Goal: Task Accomplishment & Management: Use online tool/utility

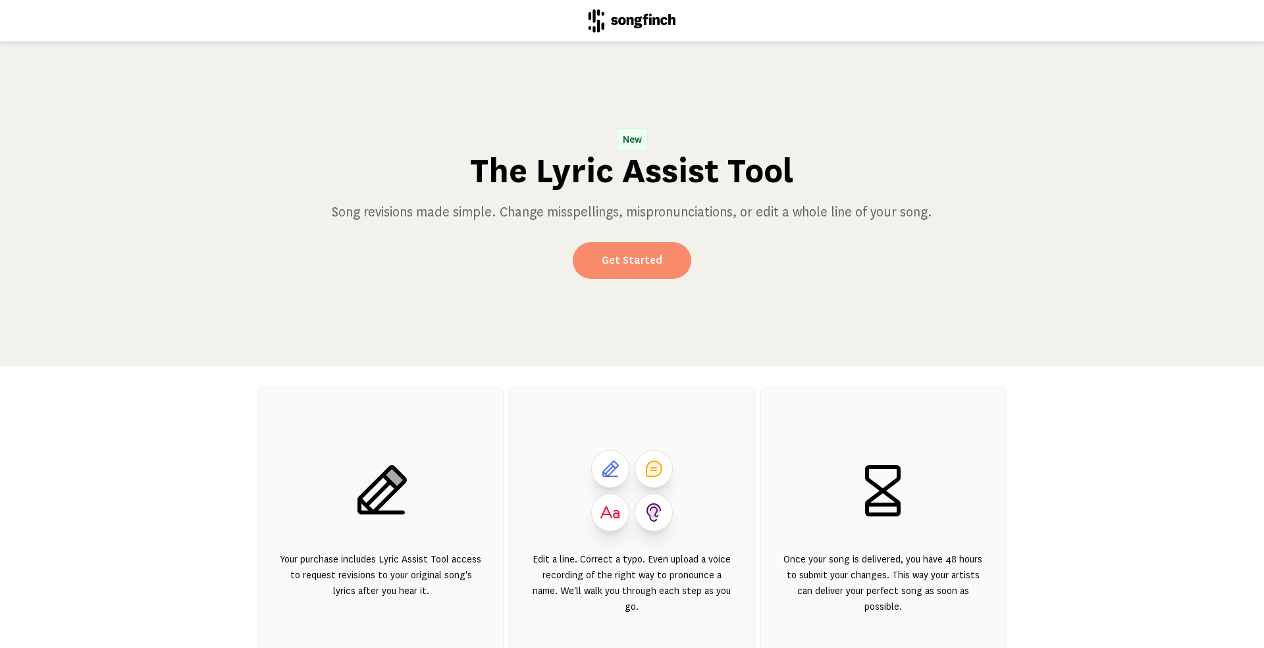
click at [632, 255] on link "Get Started" at bounding box center [632, 260] width 118 height 37
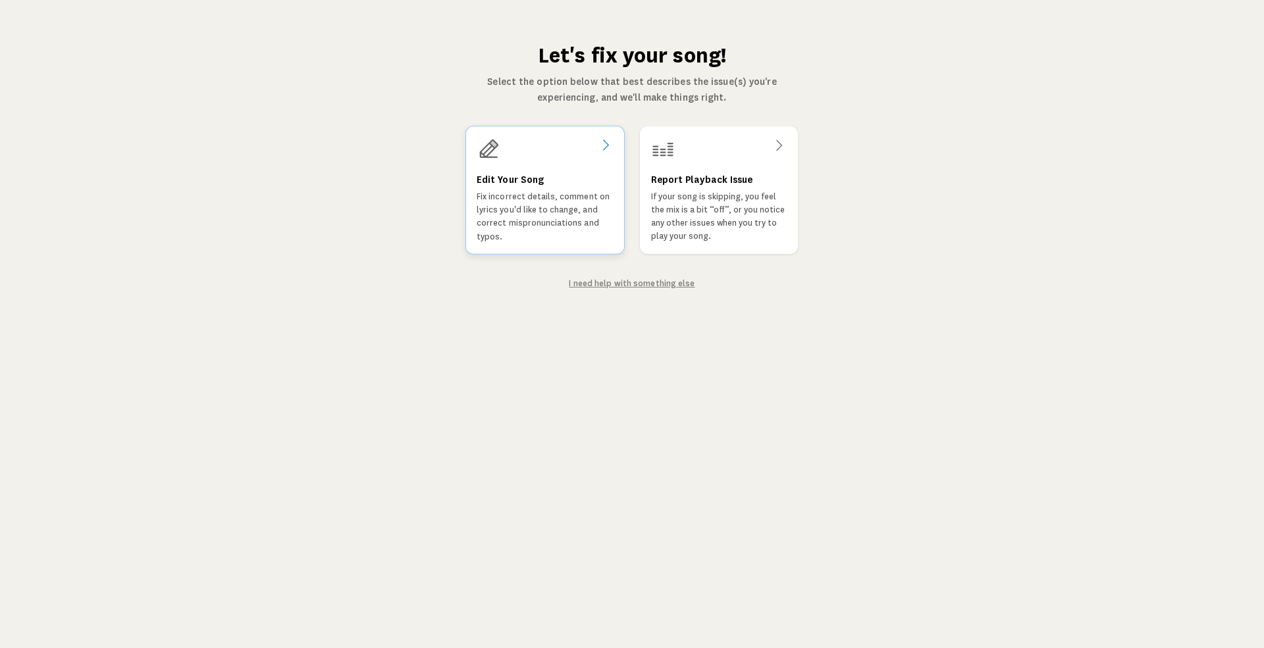
click at [496, 178] on h3 "Edit Your Song" at bounding box center [509, 180] width 67 height 16
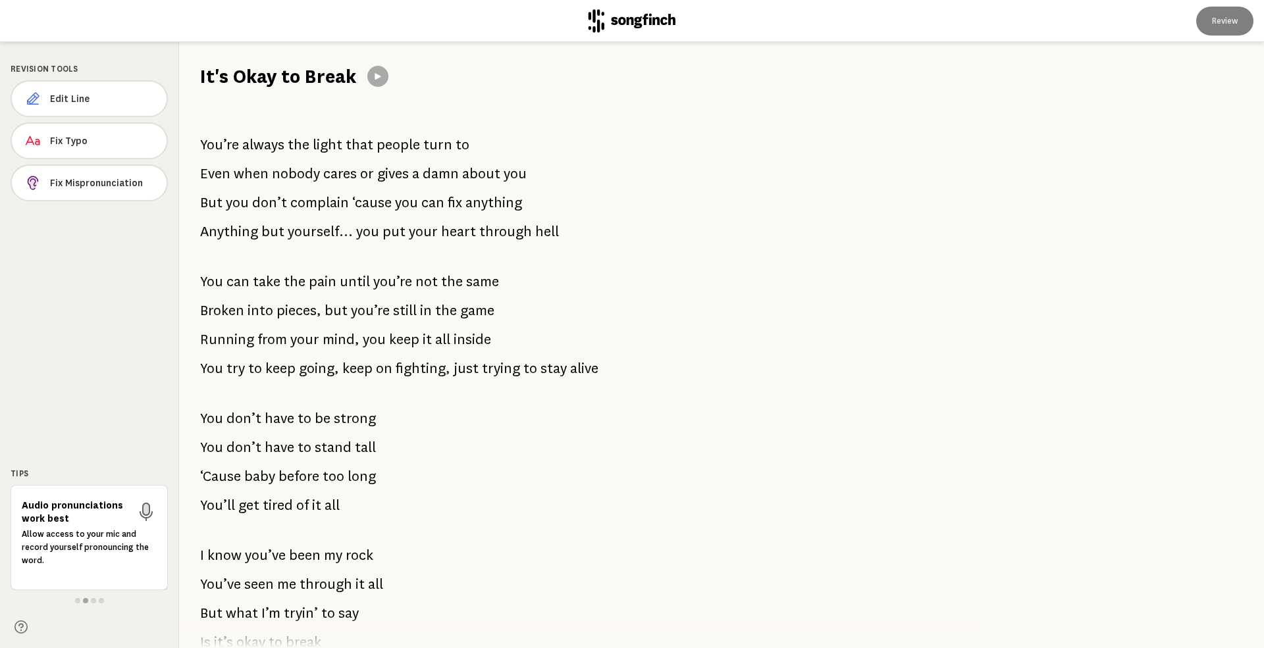
click at [201, 143] on span "You’re" at bounding box center [219, 145] width 39 height 26
click at [204, 143] on span "You’re" at bounding box center [219, 145] width 39 height 26
click at [80, 180] on span "Fix Mispronunciation" at bounding box center [103, 182] width 104 height 13
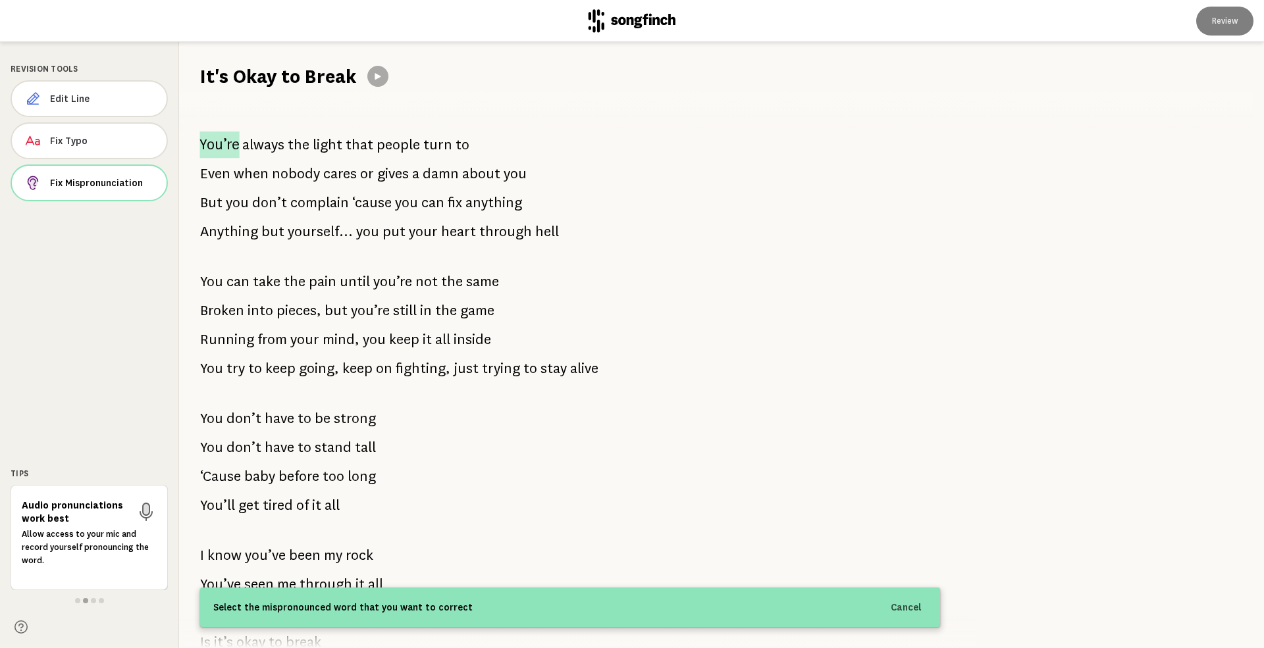
click at [206, 138] on span "You’re" at bounding box center [218, 145] width 39 height 27
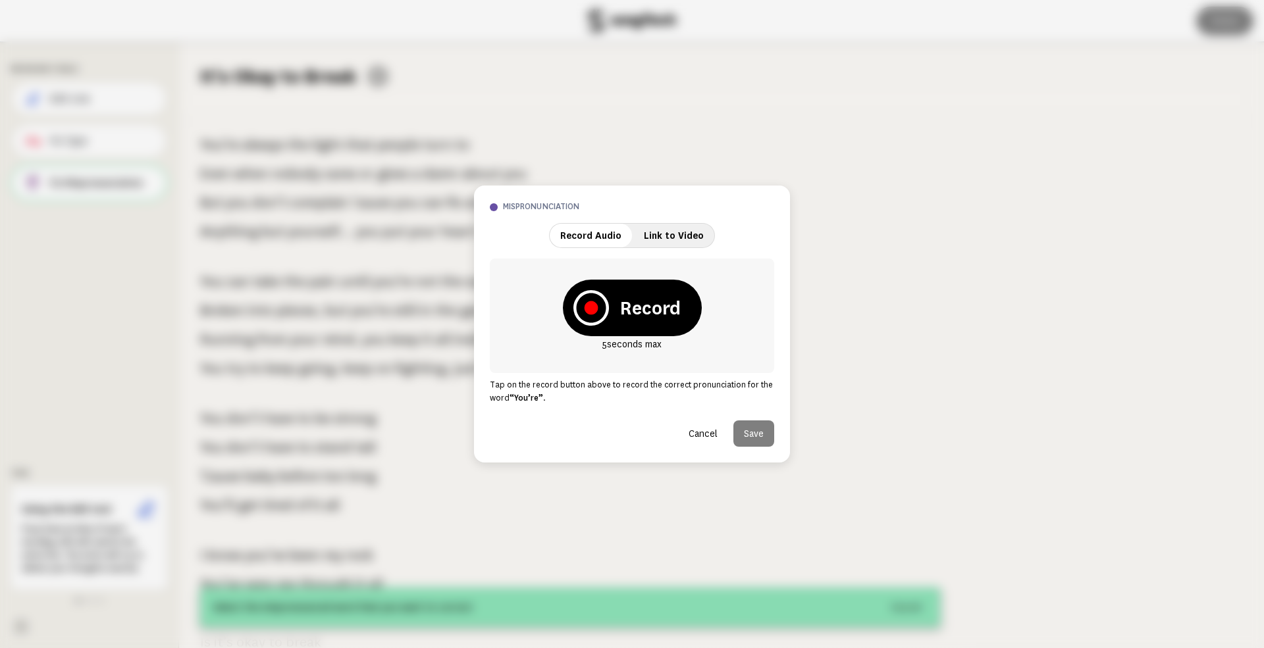
click at [646, 307] on strong "Record" at bounding box center [649, 308] width 61 height 26
click at [583, 308] on icon at bounding box center [591, 308] width 32 height 32
click at [593, 311] on icon at bounding box center [590, 307] width 13 height 13
click at [586, 304] on icon at bounding box center [590, 308] width 12 height 12
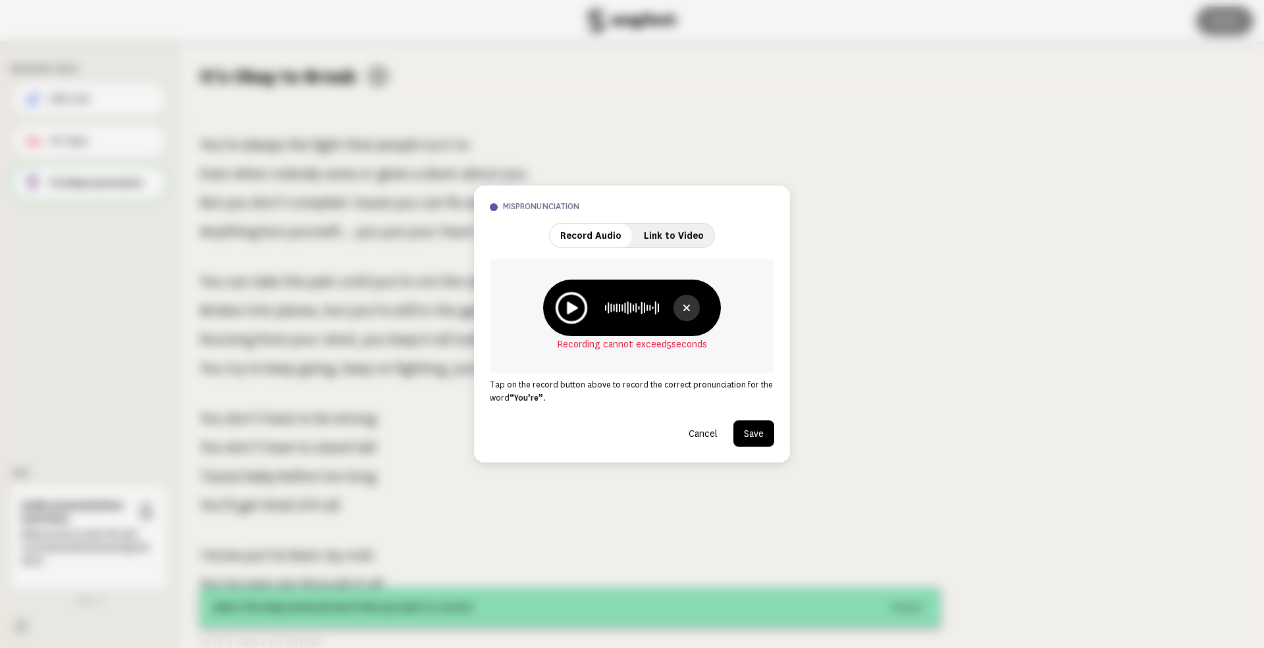
click at [567, 304] on icon at bounding box center [571, 308] width 32 height 32
click at [759, 432] on button "Save" at bounding box center [753, 434] width 41 height 26
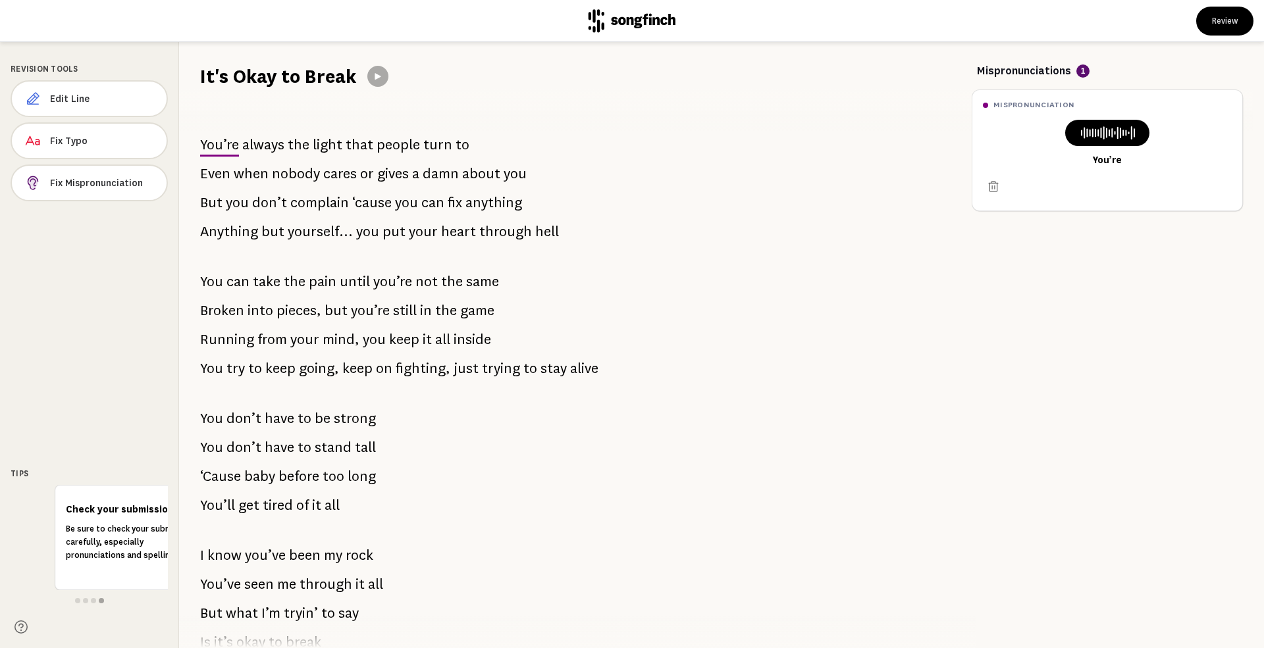
click at [395, 199] on span "you" at bounding box center [406, 203] width 23 height 26
click at [85, 179] on span "Fix Mispronunciation" at bounding box center [103, 182] width 105 height 13
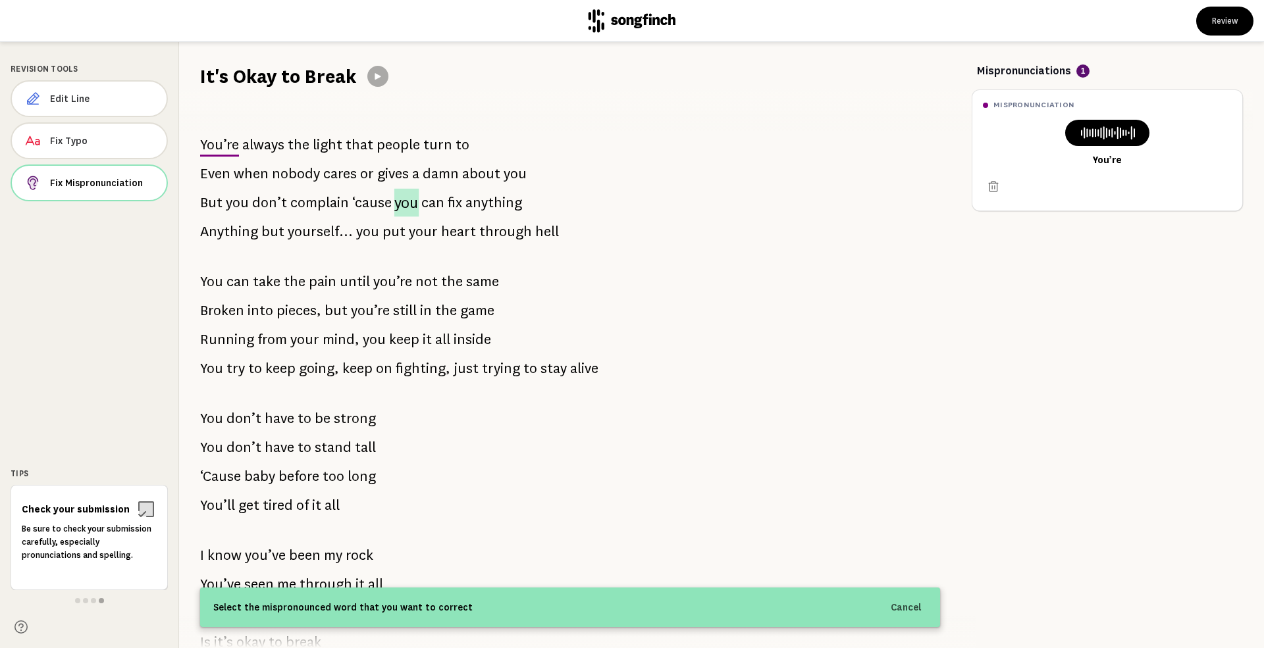
click at [396, 201] on span "you" at bounding box center [406, 203] width 25 height 28
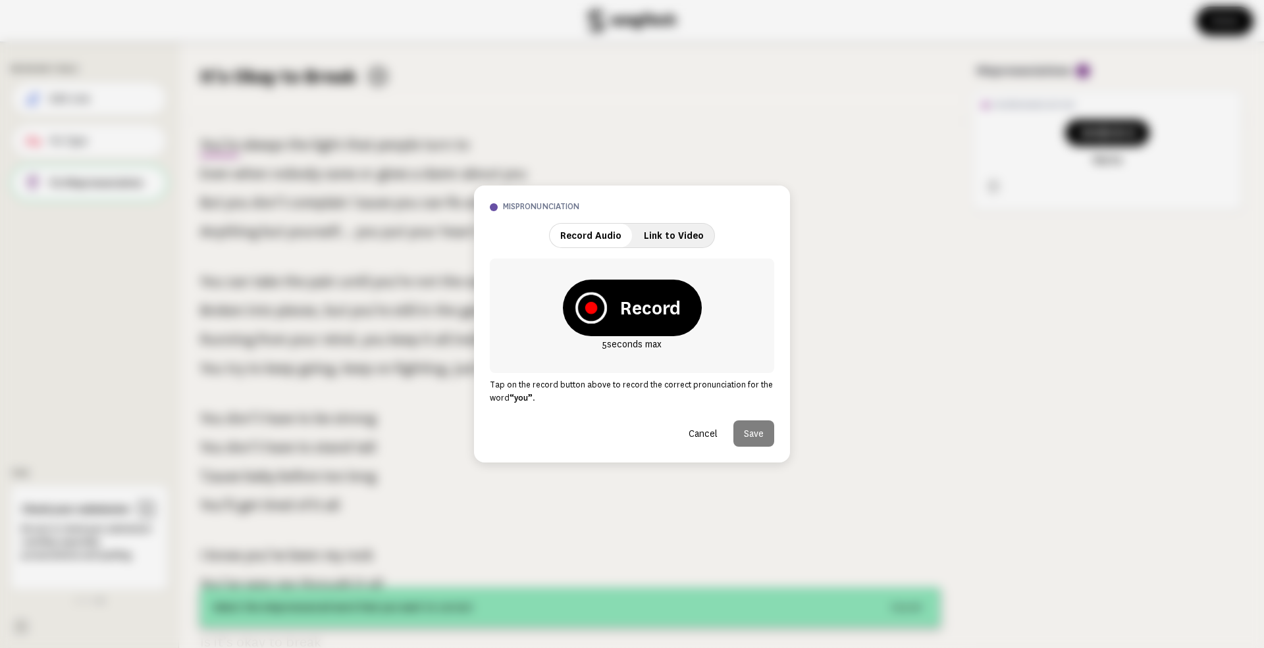
click at [594, 305] on icon at bounding box center [590, 308] width 13 height 13
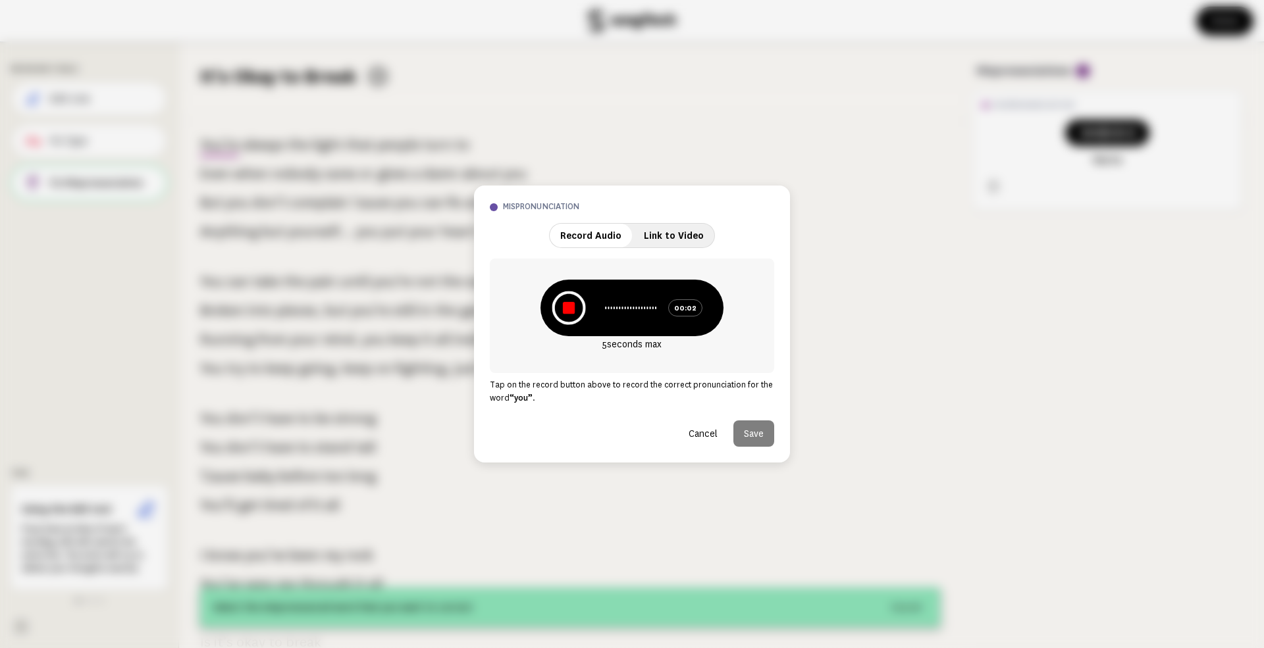
click at [564, 312] on icon at bounding box center [569, 308] width 12 height 12
click at [756, 435] on button "Save" at bounding box center [753, 434] width 41 height 26
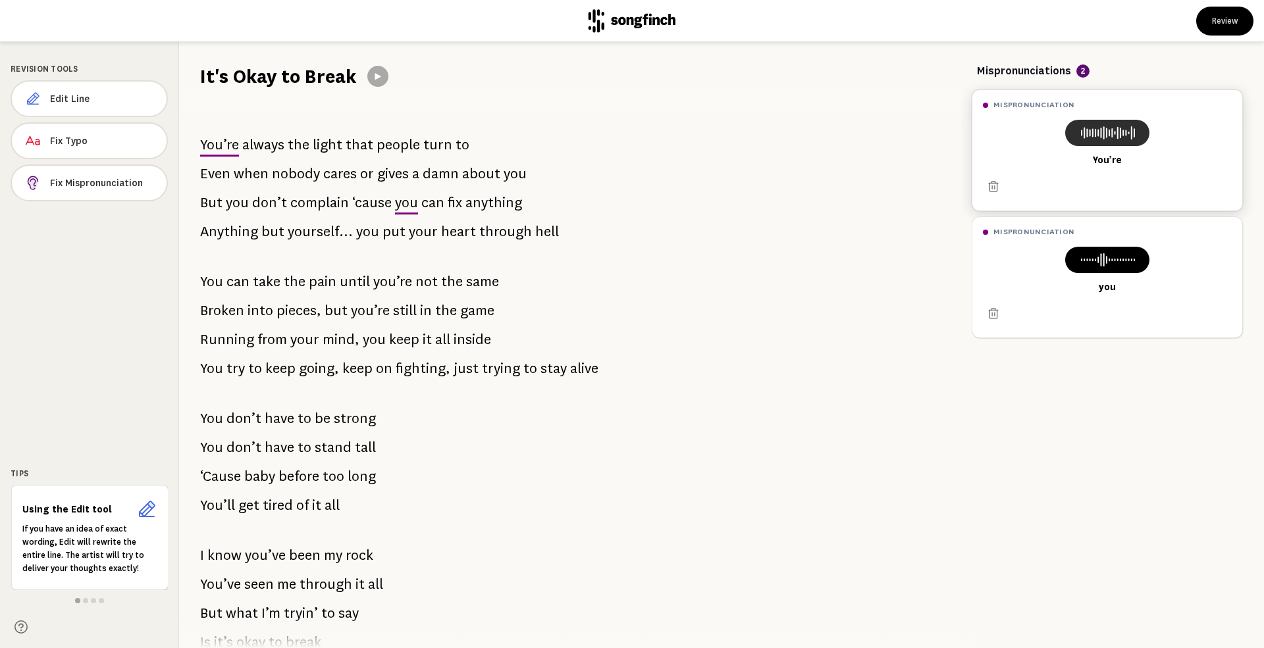
click at [1100, 132] on icon at bounding box center [1106, 133] width 63 height 16
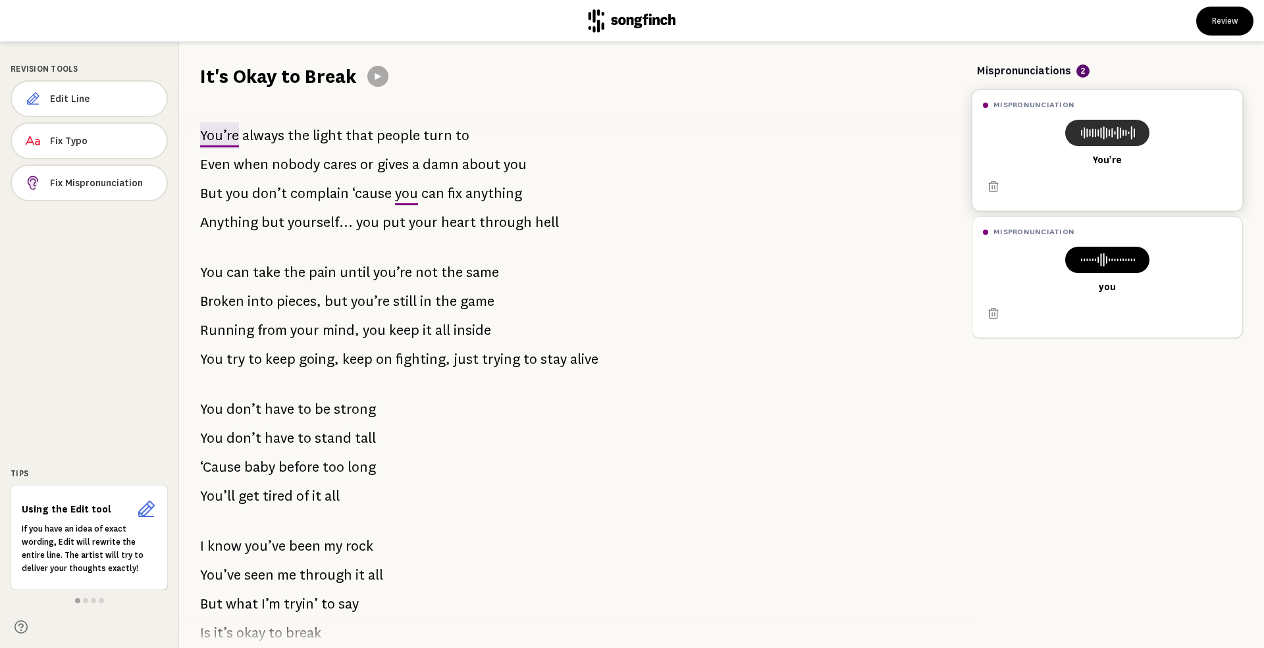
click at [1100, 132] on icon at bounding box center [1106, 133] width 63 height 16
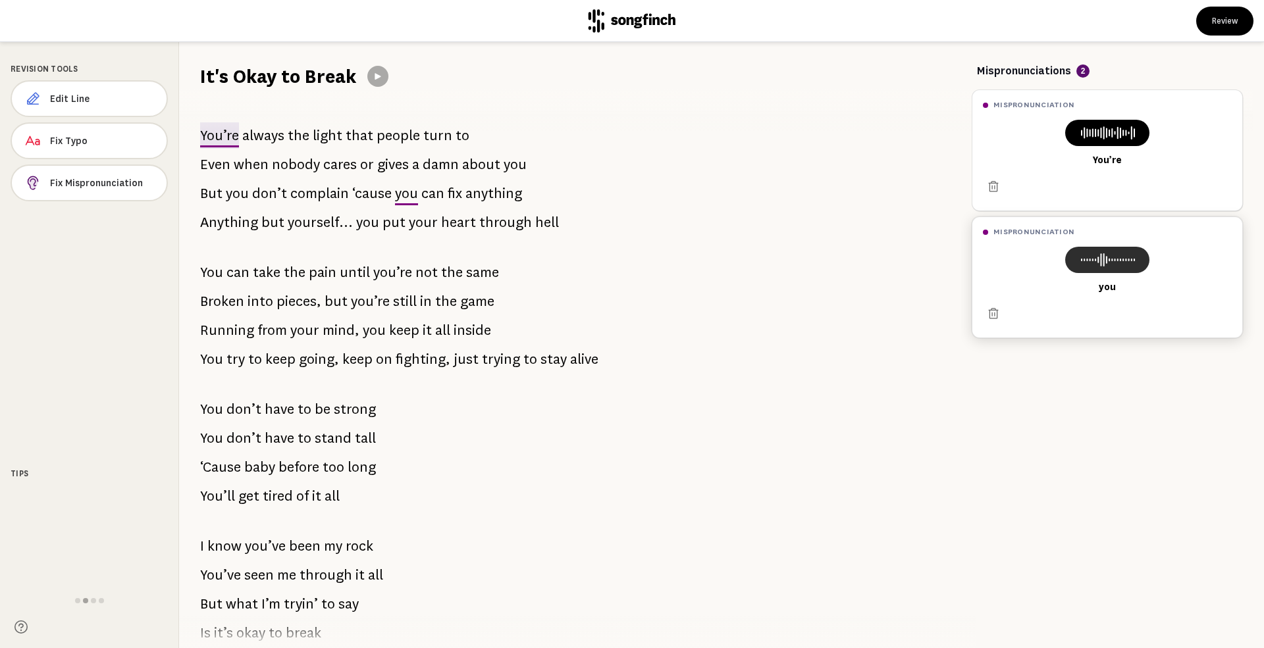
click at [1104, 258] on icon at bounding box center [1106, 260] width 63 height 16
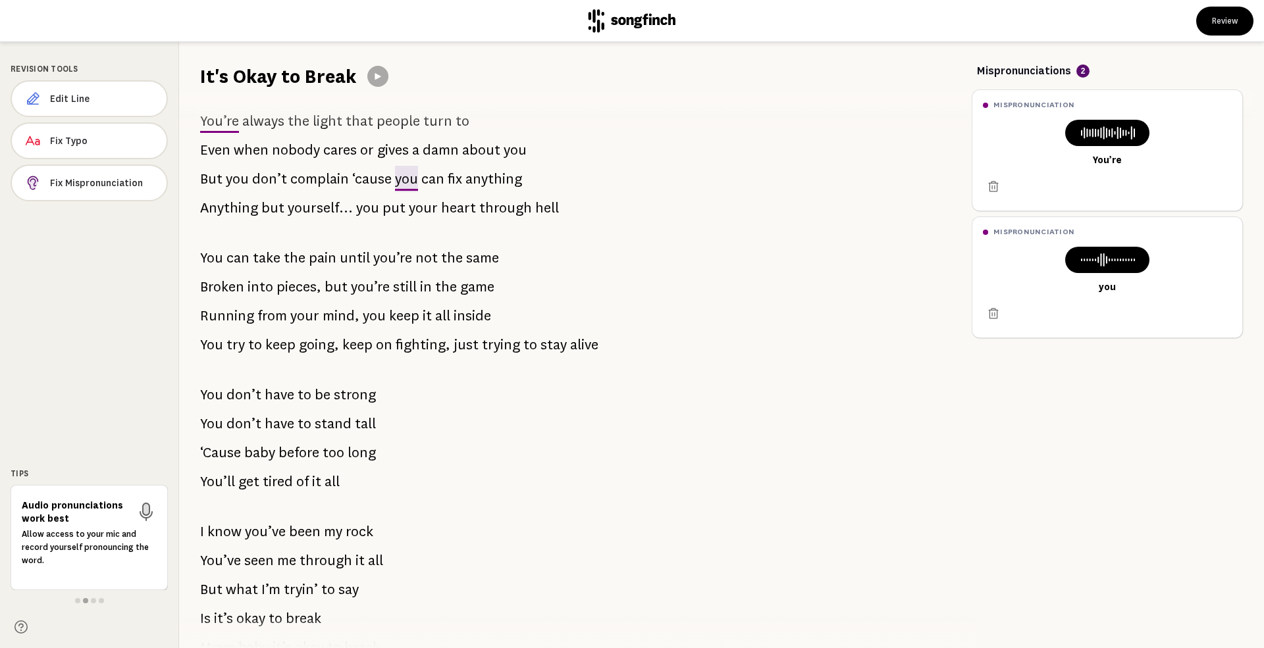
scroll to position [0, 0]
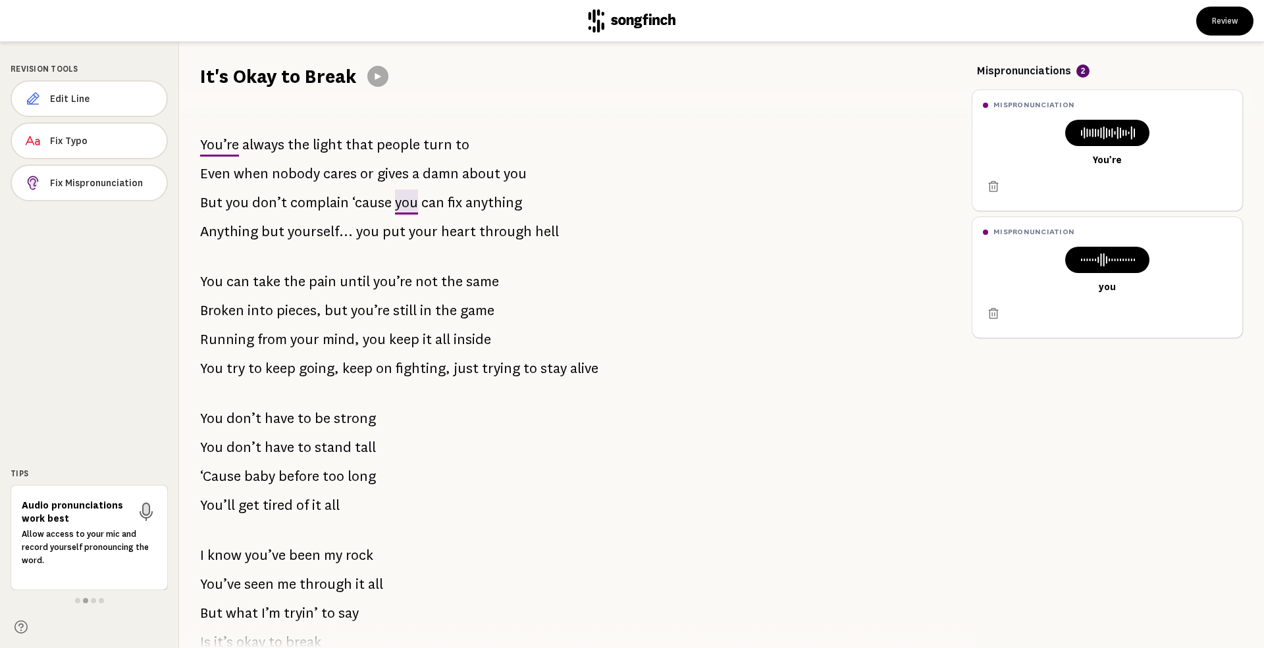
click at [224, 143] on span "You’re" at bounding box center [219, 145] width 39 height 26
click at [90, 177] on span "Fix Mispronunciation" at bounding box center [103, 182] width 104 height 13
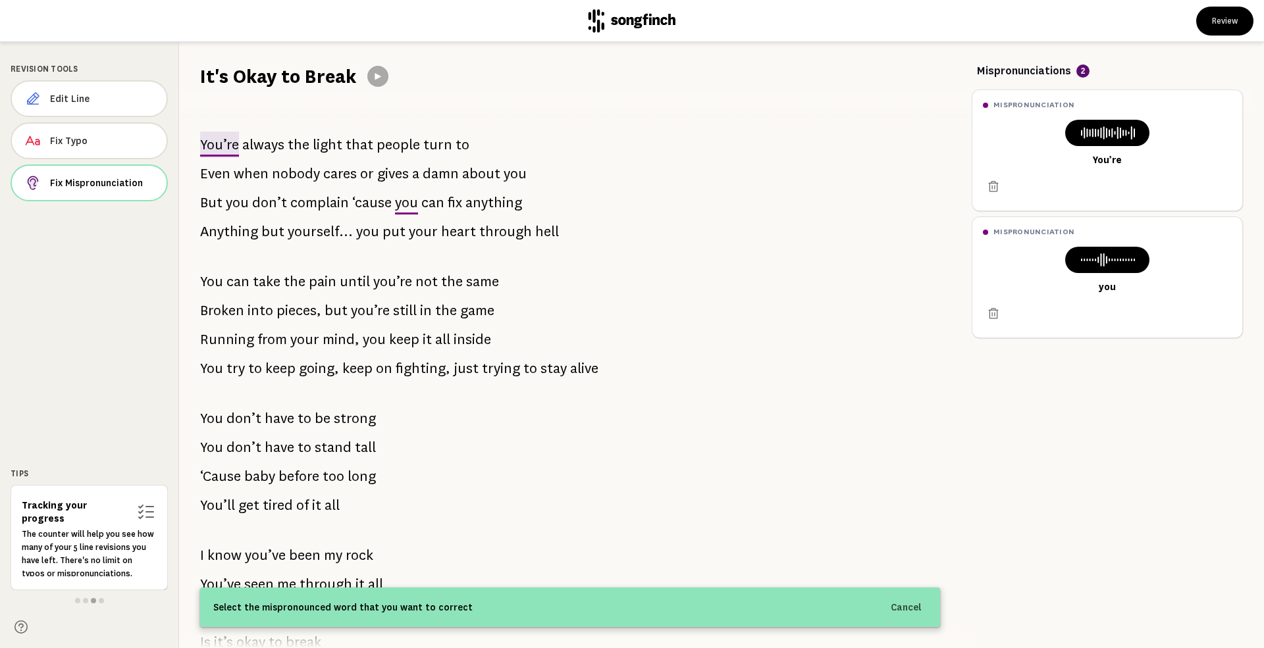
click at [213, 143] on span "You’re" at bounding box center [219, 145] width 39 height 26
click at [1089, 137] on icon at bounding box center [1106, 133] width 63 height 16
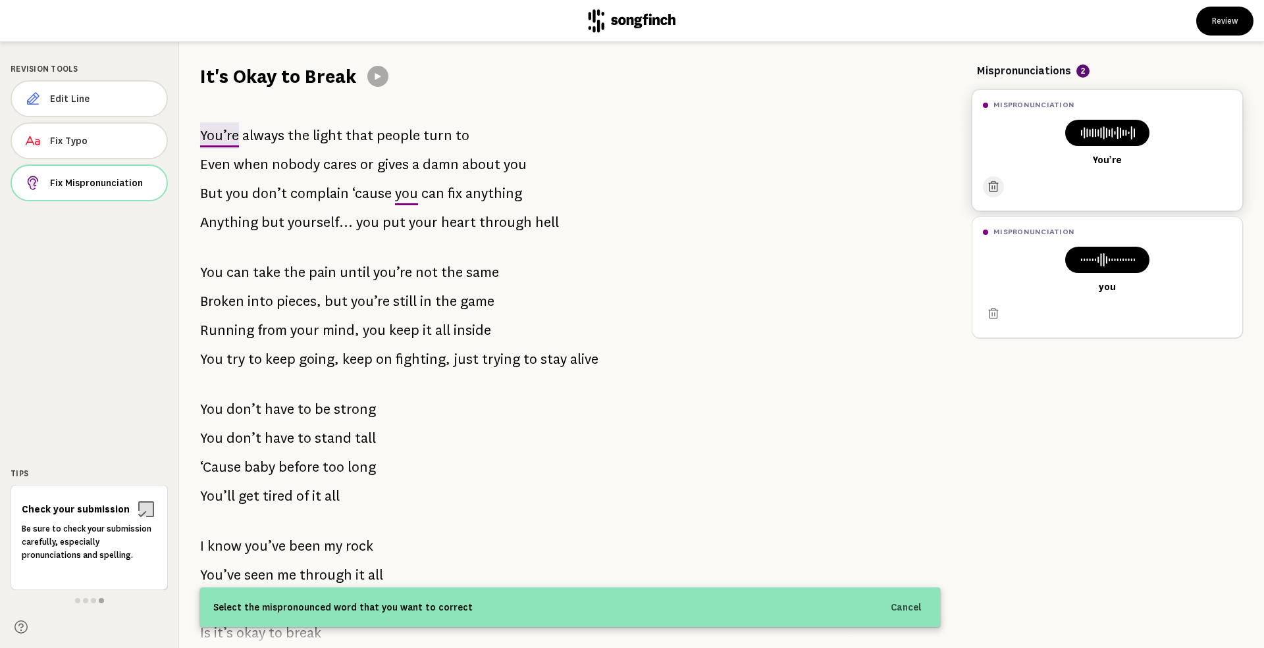
click at [991, 190] on icon at bounding box center [993, 186] width 13 height 13
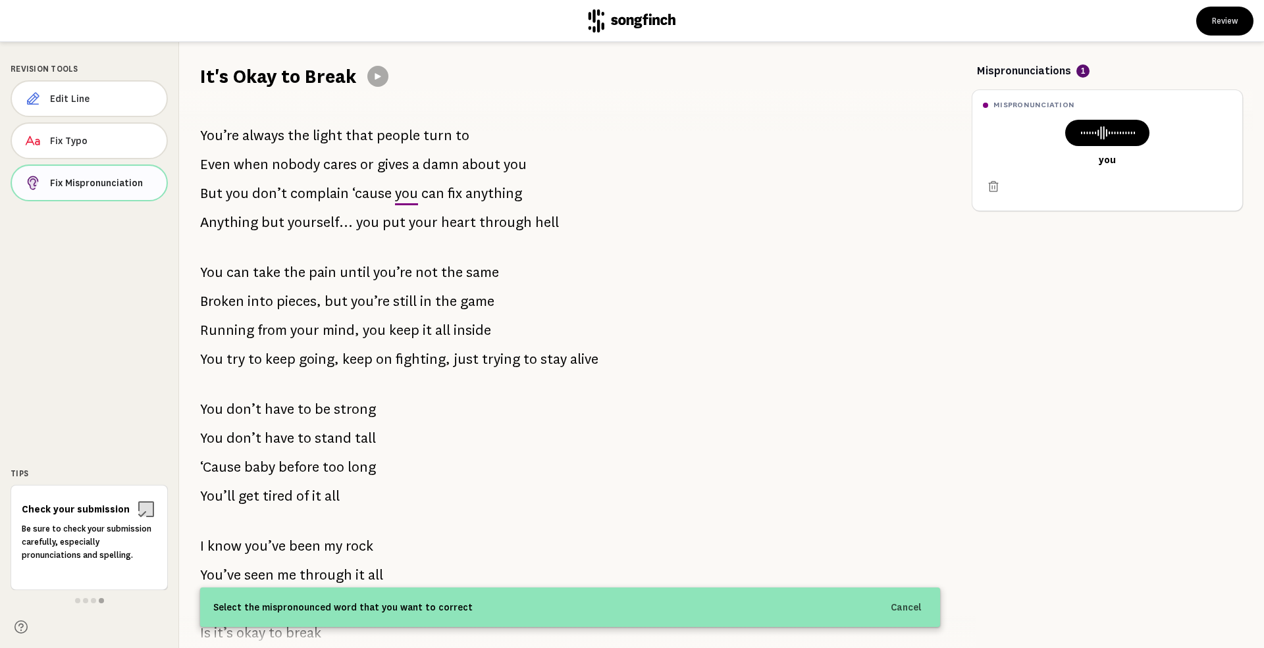
click at [113, 178] on span "Fix Mispronunciation" at bounding box center [103, 182] width 106 height 13
click at [212, 130] on span "You’re" at bounding box center [219, 136] width 41 height 28
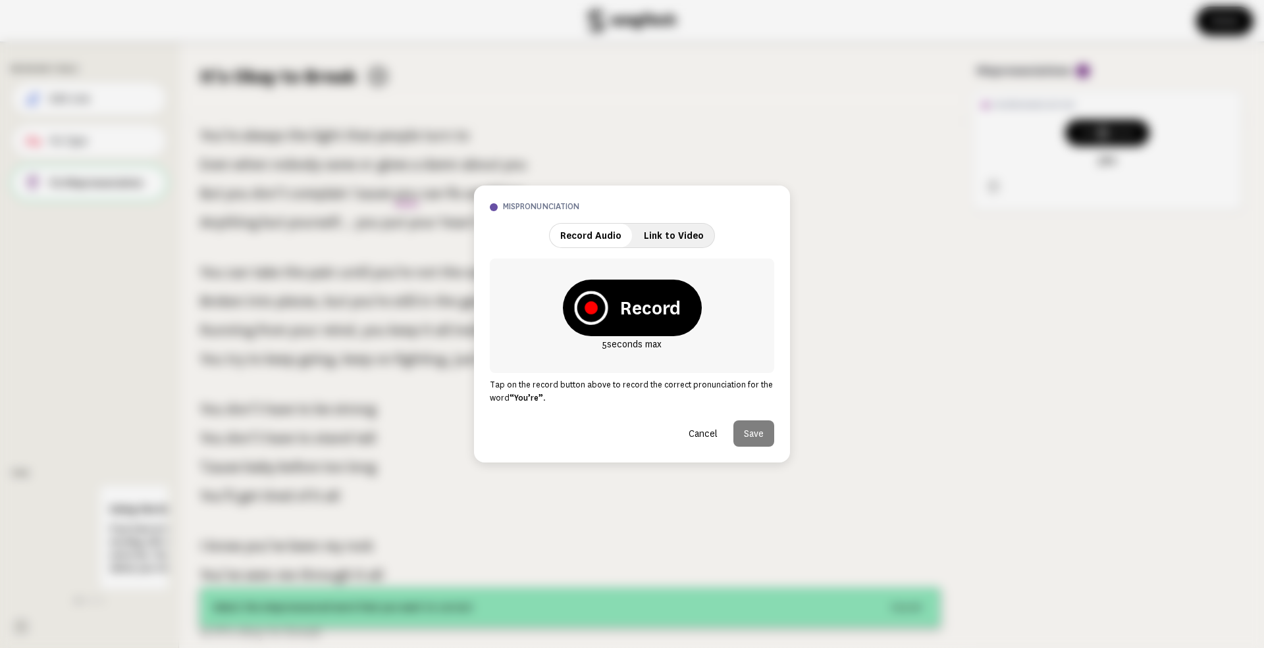
click at [590, 311] on icon at bounding box center [590, 307] width 13 height 13
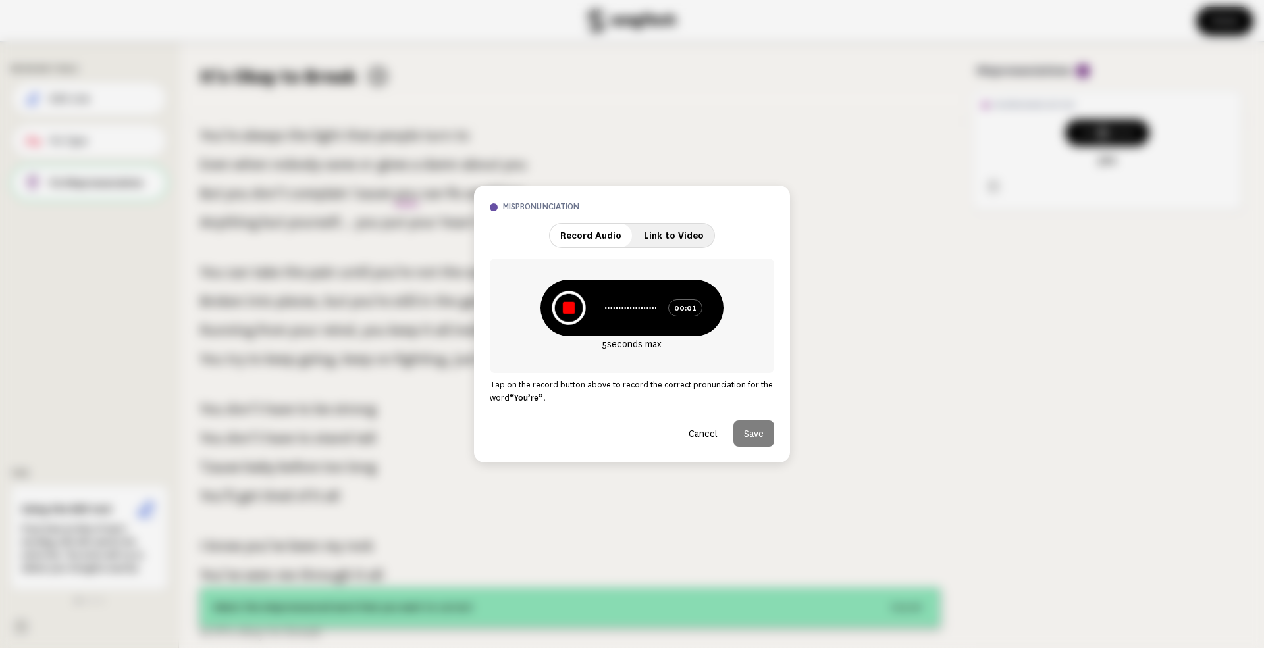
click at [565, 301] on icon at bounding box center [569, 308] width 34 height 34
click at [752, 430] on button "Save" at bounding box center [753, 434] width 41 height 26
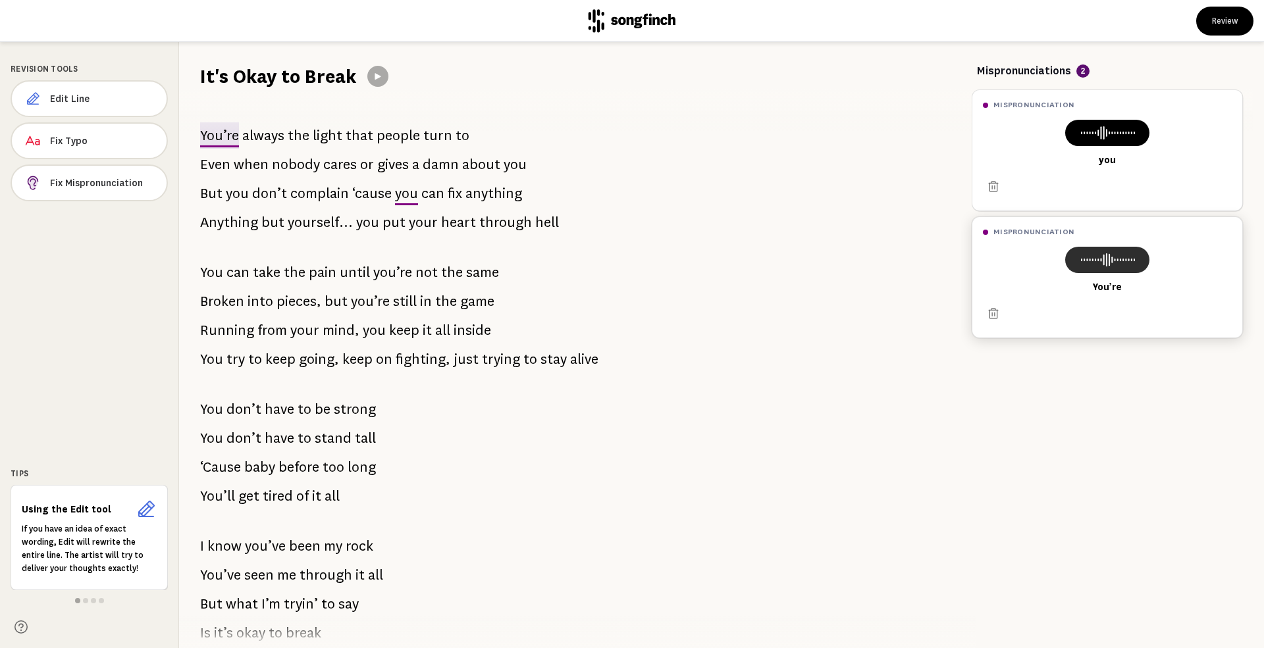
click at [1103, 255] on rect at bounding box center [1103, 260] width 1 height 11
click at [759, 284] on div "You’re always the light that people turn to Even when nobody cares or gives a d…" at bounding box center [570, 369] width 782 height 559
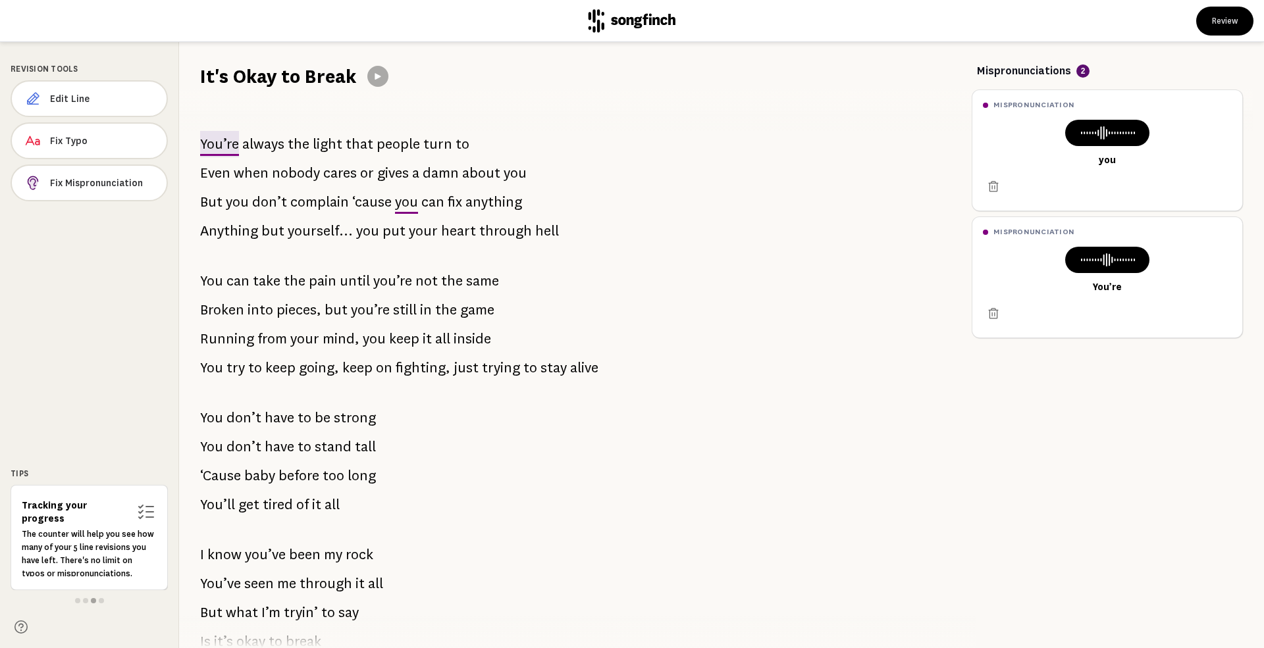
scroll to position [0, 0]
click at [62, 91] on button "Edit Line" at bounding box center [89, 98] width 156 height 37
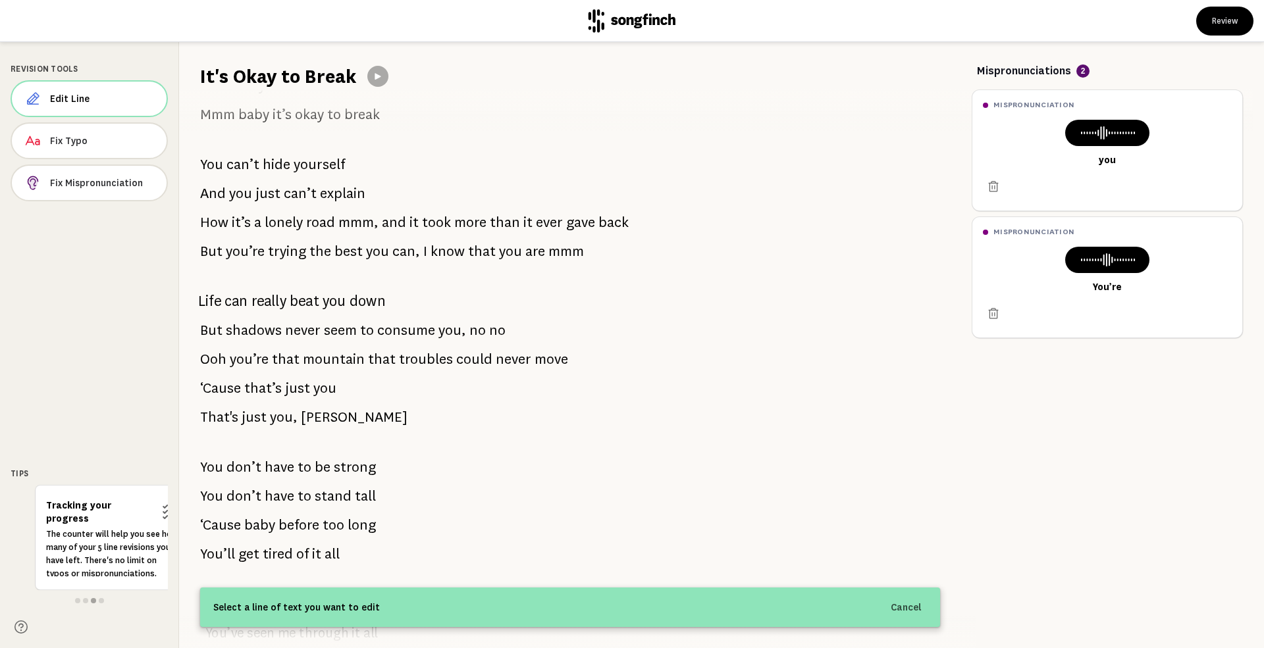
scroll to position [527, 0]
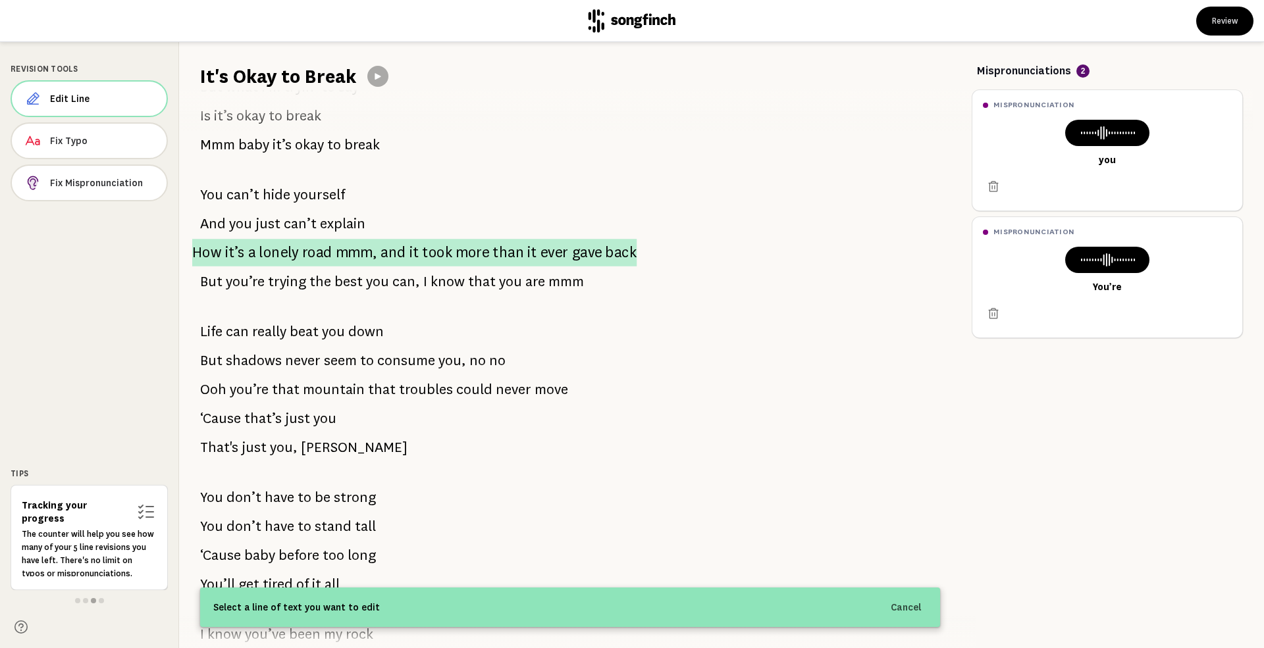
click at [422, 251] on span "took" at bounding box center [437, 253] width 30 height 28
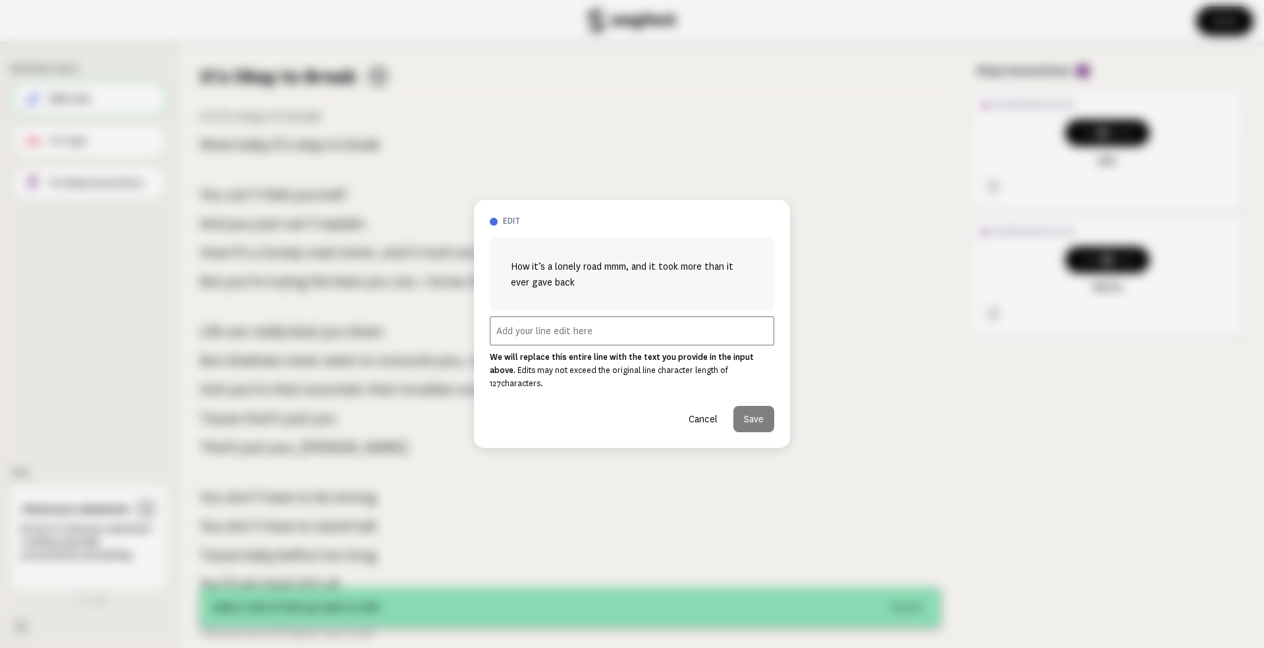
click at [520, 336] on input "text" at bounding box center [632, 331] width 284 height 29
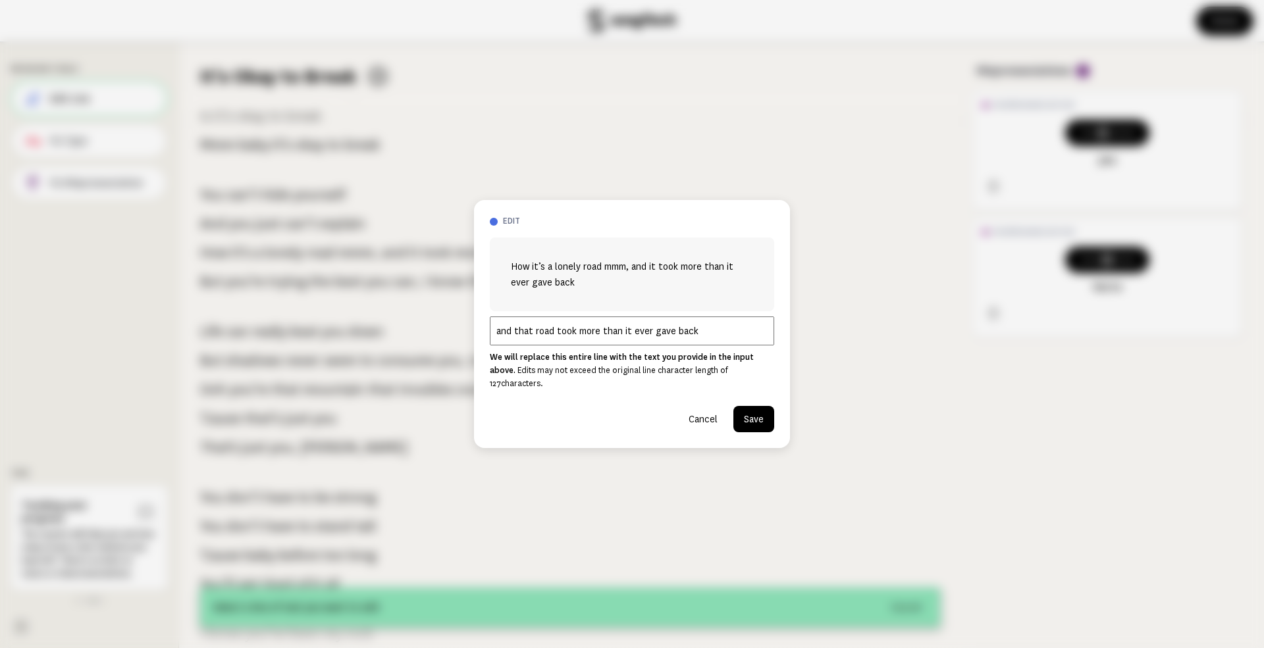
type input "and that road took more than it ever gave back"
click at [754, 407] on button "Save" at bounding box center [753, 419] width 41 height 26
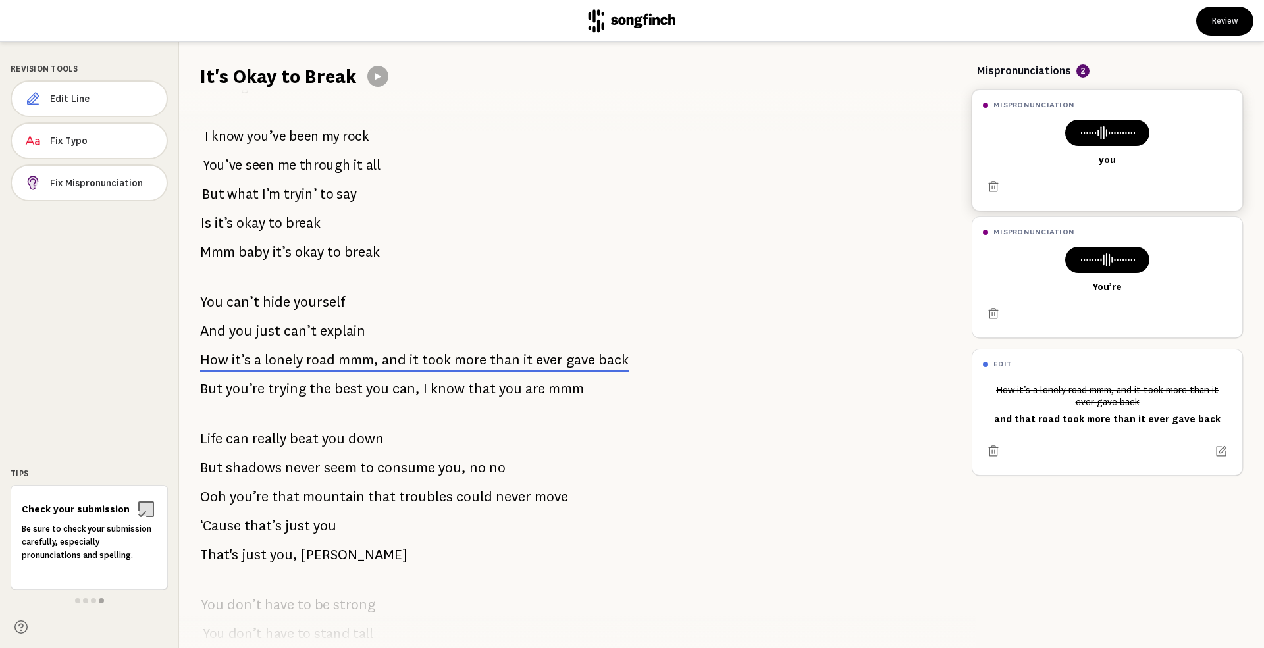
scroll to position [351, 0]
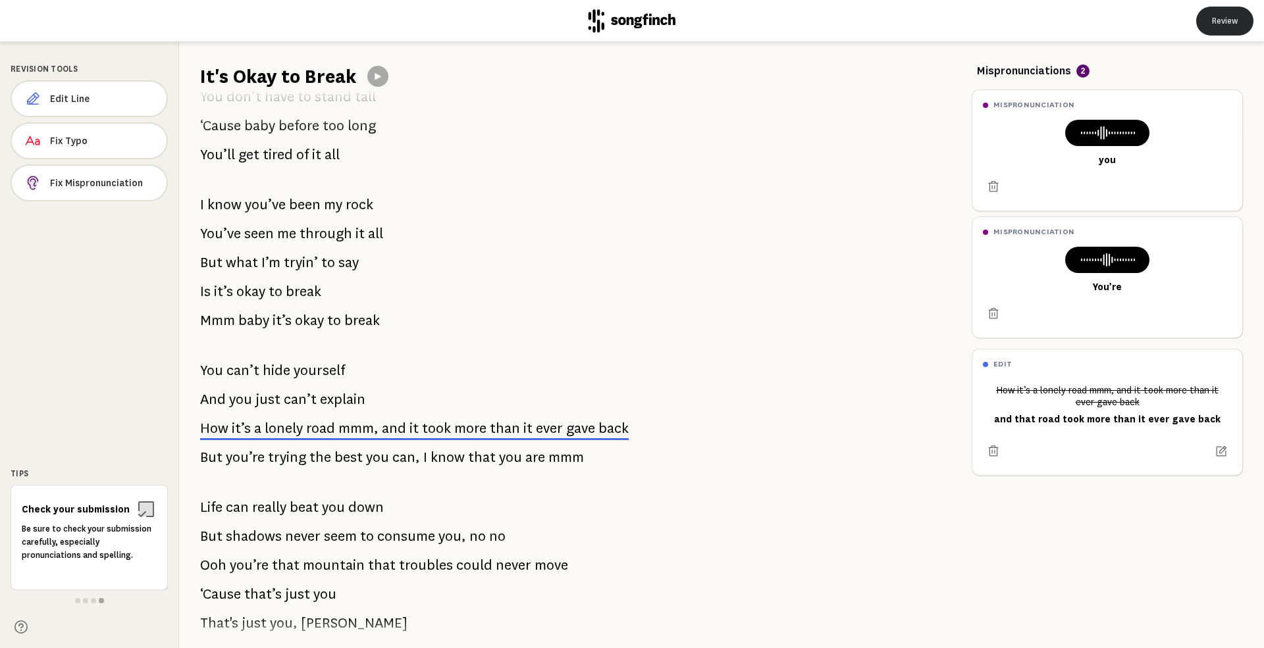
click at [1223, 14] on button "Review" at bounding box center [1224, 21] width 57 height 29
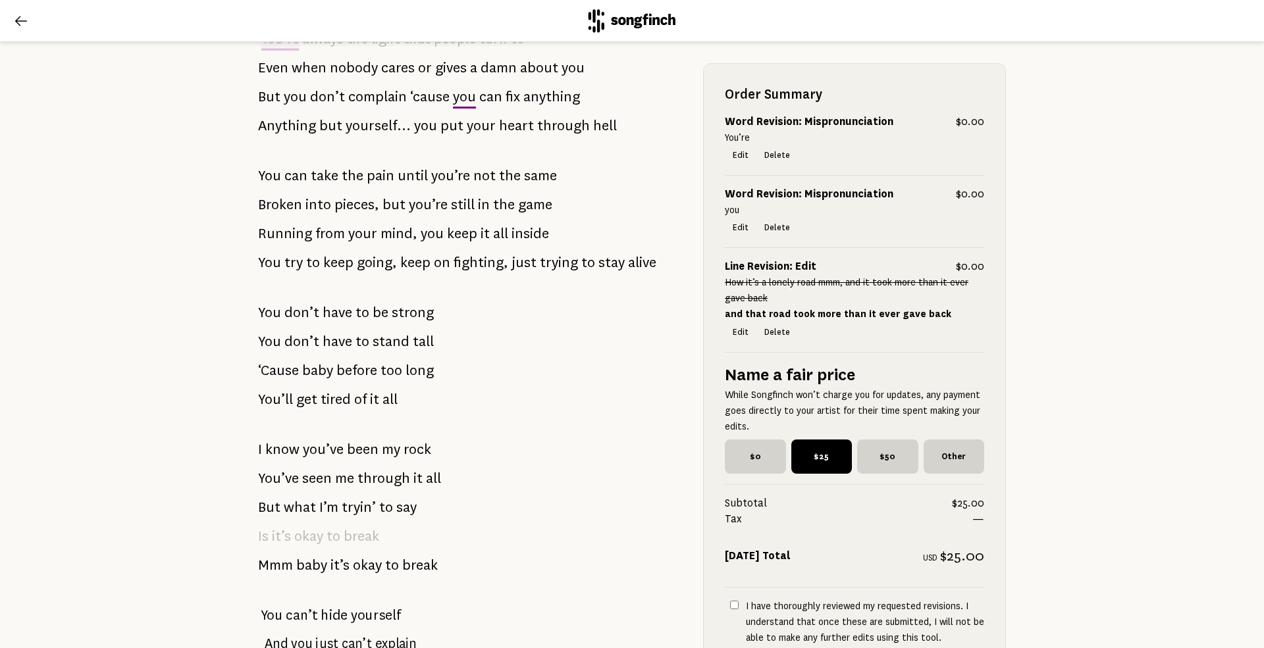
scroll to position [263, 0]
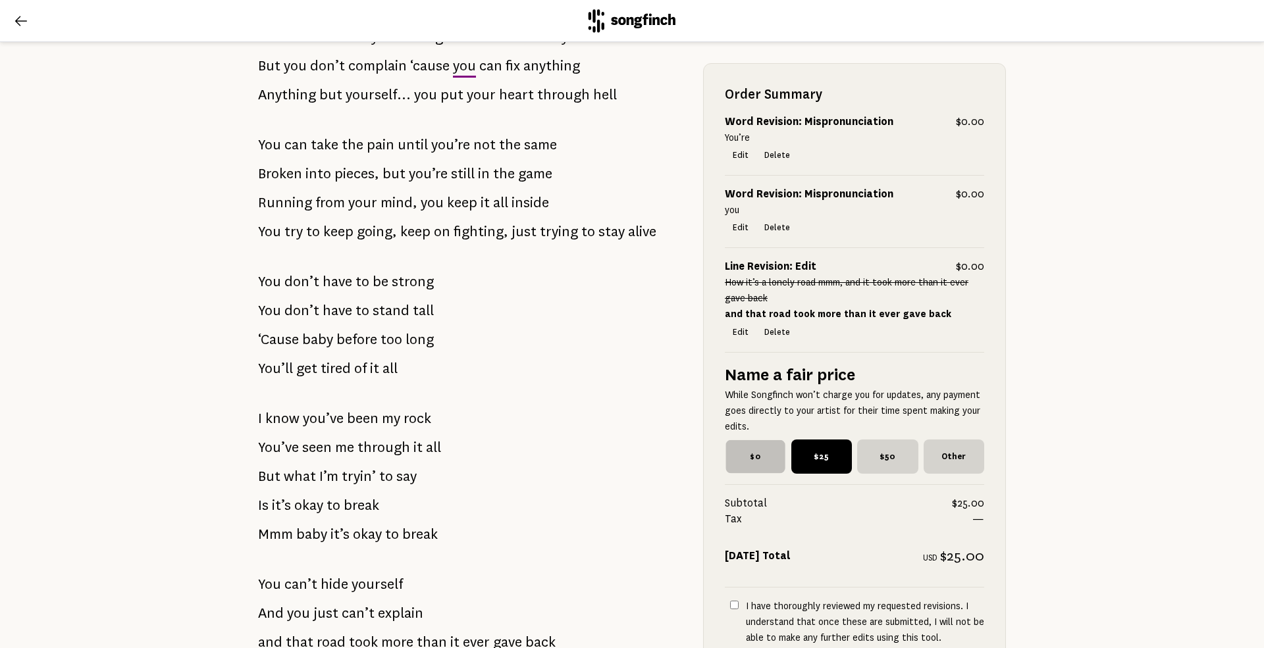
click at [746, 458] on span "$0" at bounding box center [754, 457] width 59 height 34
click at [733, 448] on input "$0" at bounding box center [729, 444] width 9 height 9
radio input "true"
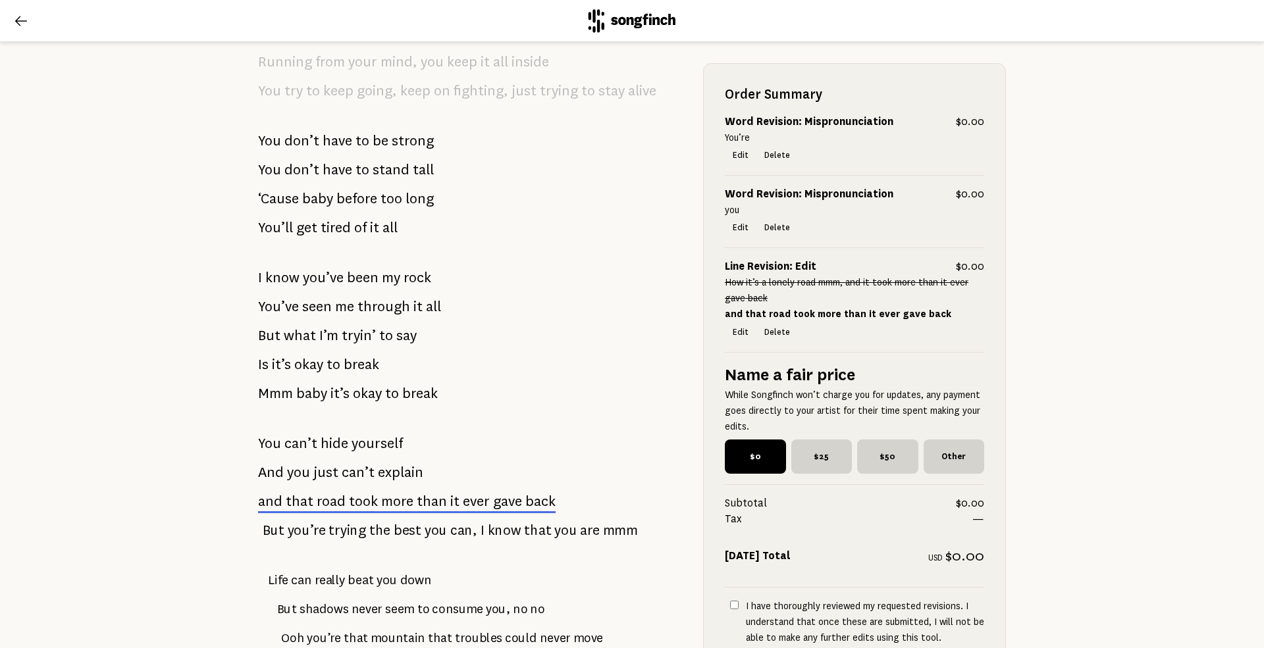
scroll to position [527, 0]
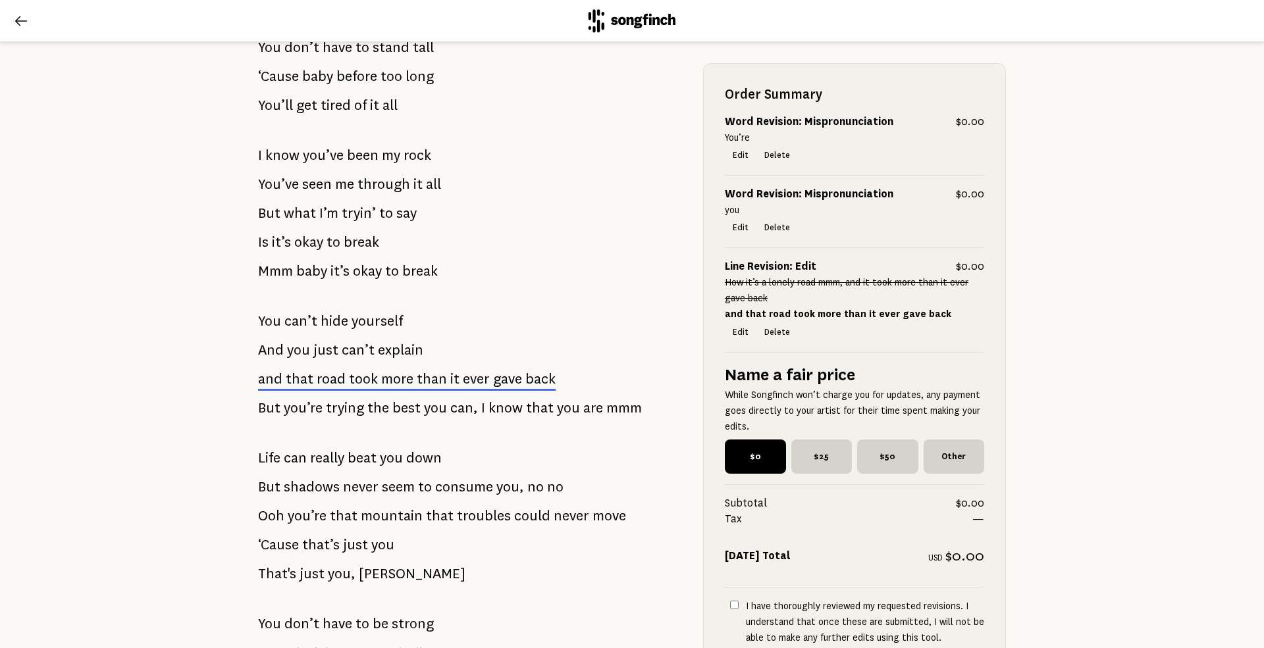
click at [730, 604] on input "I have thoroughly reviewed my requested revisions. I understand that once these…" at bounding box center [734, 605] width 9 height 9
checkbox input "true"
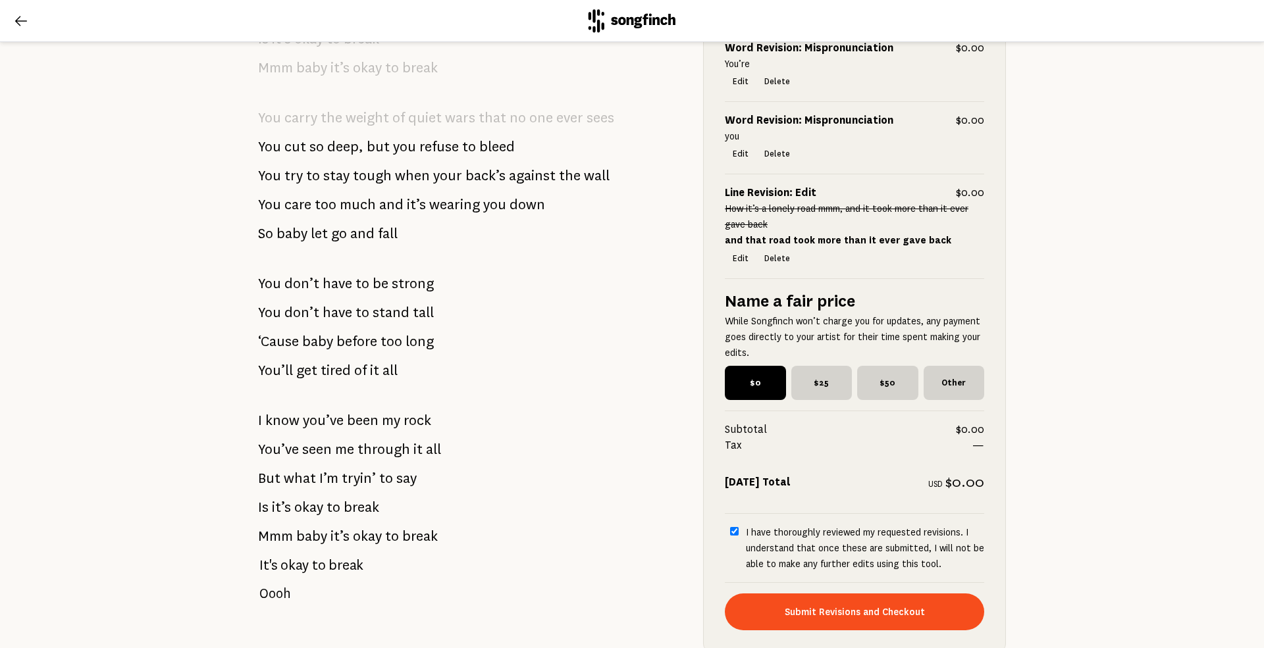
scroll to position [1433, 0]
